Goal: Transaction & Acquisition: Purchase product/service

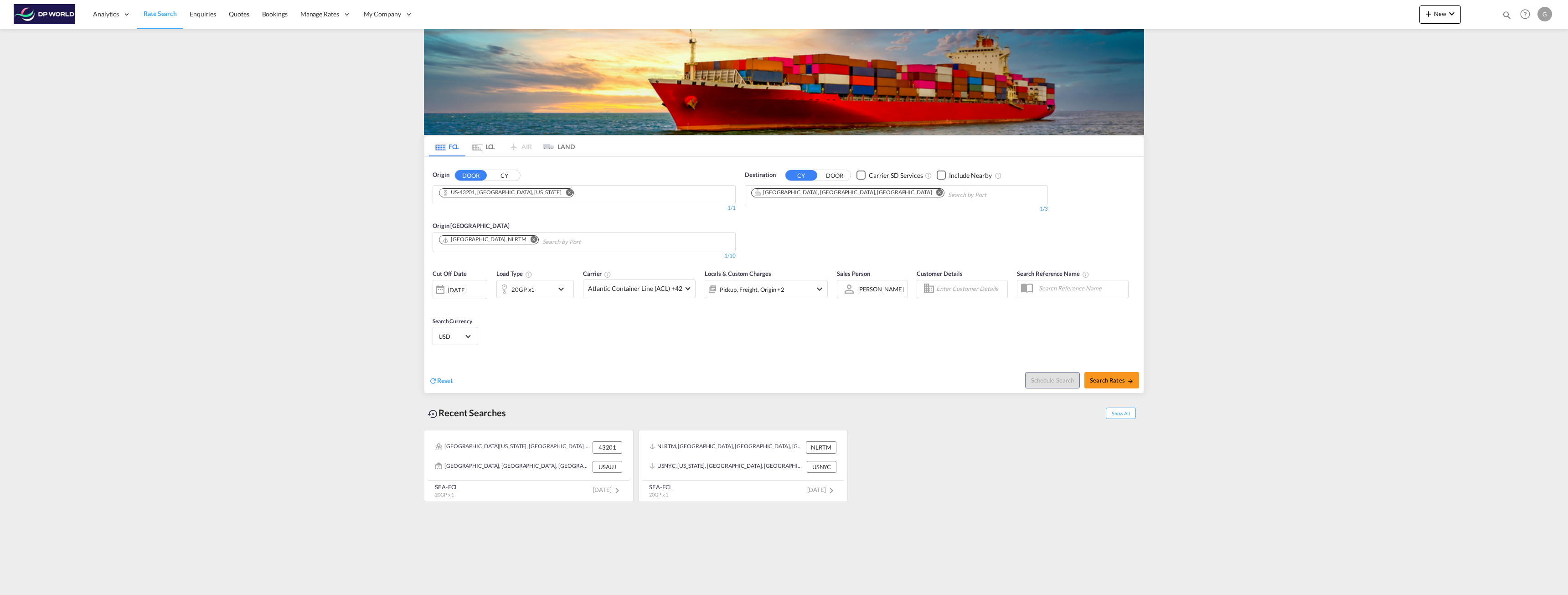
click at [560, 194] on button "Remove" at bounding box center [567, 193] width 13 height 9
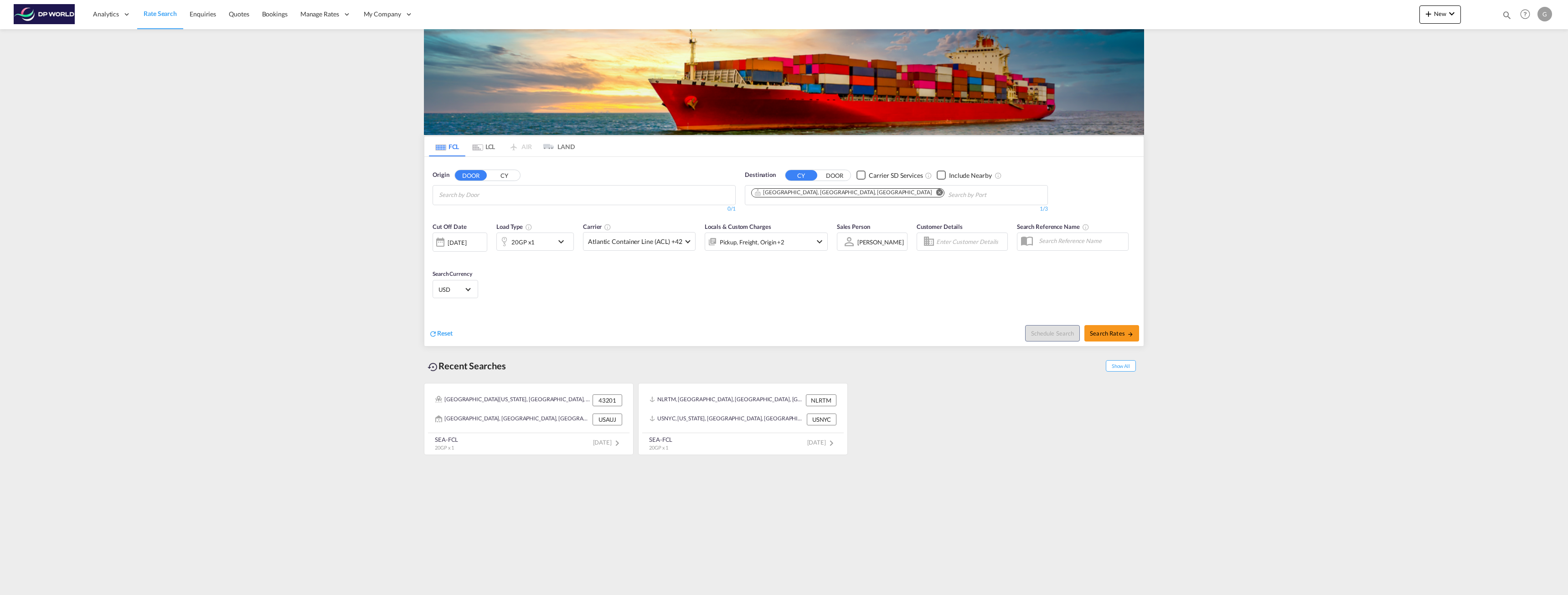
click at [506, 175] on button "CY" at bounding box center [504, 175] width 32 height 10
click at [567, 199] on md-chips at bounding box center [584, 195] width 302 height 19
type input "r"
type input "[GEOGRAPHIC_DATA]"
drag, startPoint x: 493, startPoint y: 213, endPoint x: 757, endPoint y: 214, distance: 264.0
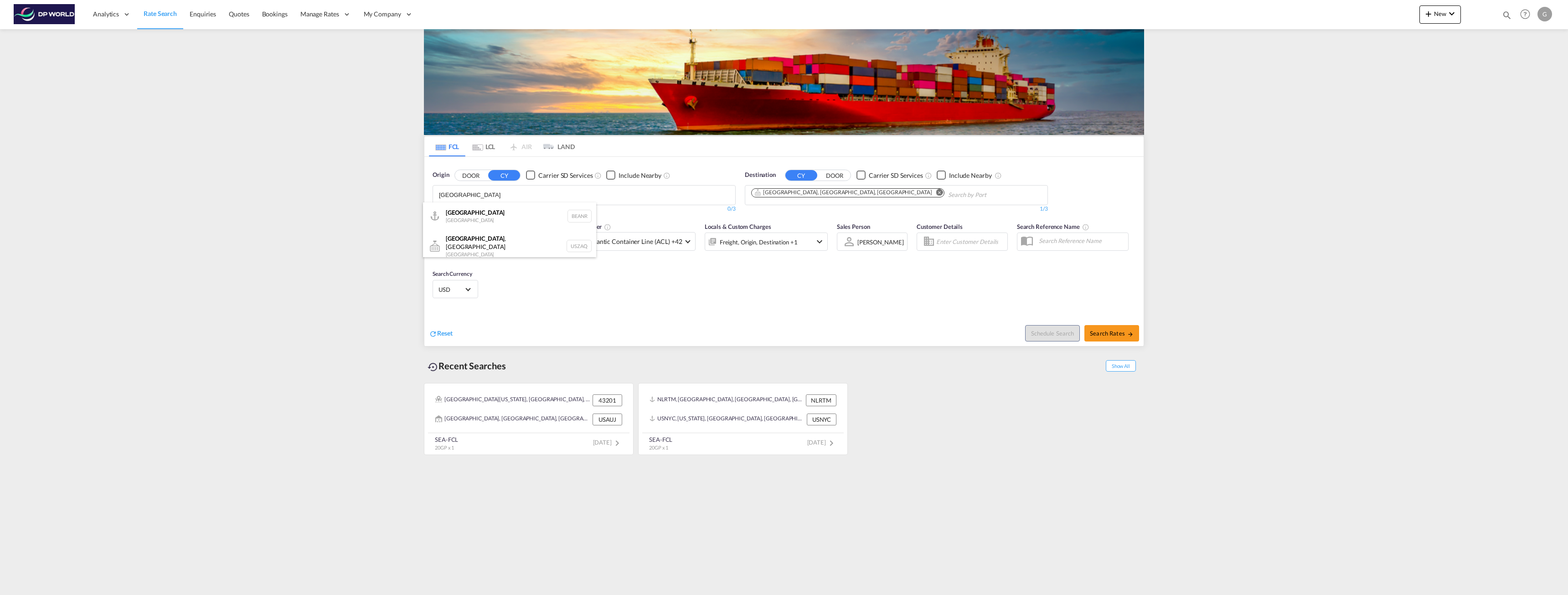
click at [492, 214] on div "Antwerp [GEOGRAPHIC_DATA] BEANR" at bounding box center [509, 216] width 173 height 27
click at [936, 192] on md-icon "Remove" at bounding box center [939, 192] width 7 height 7
click at [819, 193] on input "Chips input." at bounding box center [794, 195] width 86 height 15
type input "los an"
click at [789, 209] on div "Los An geles, [GEOGRAPHIC_DATA] [GEOGRAPHIC_DATA] USLAX" at bounding box center [822, 216] width 173 height 27
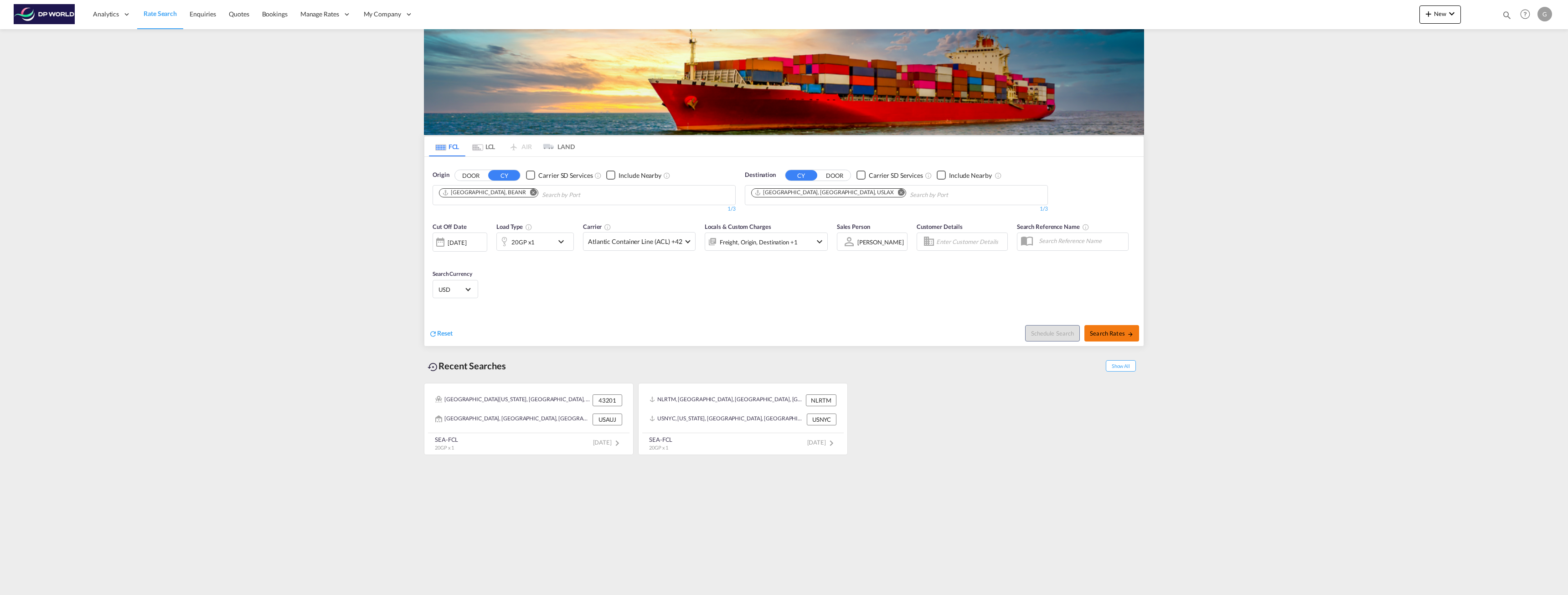
click at [1097, 333] on span "Search Rates" at bounding box center [1111, 333] width 44 height 7
type input "BEANR to USLAX / [DATE]"
